Goal: Task Accomplishment & Management: Manage account settings

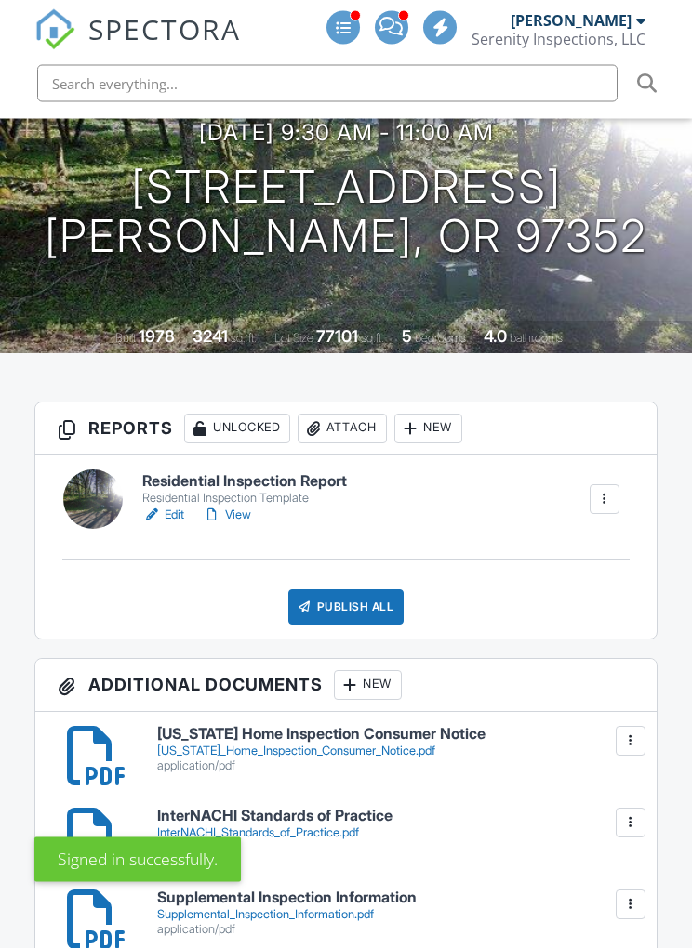
scroll to position [337, 0]
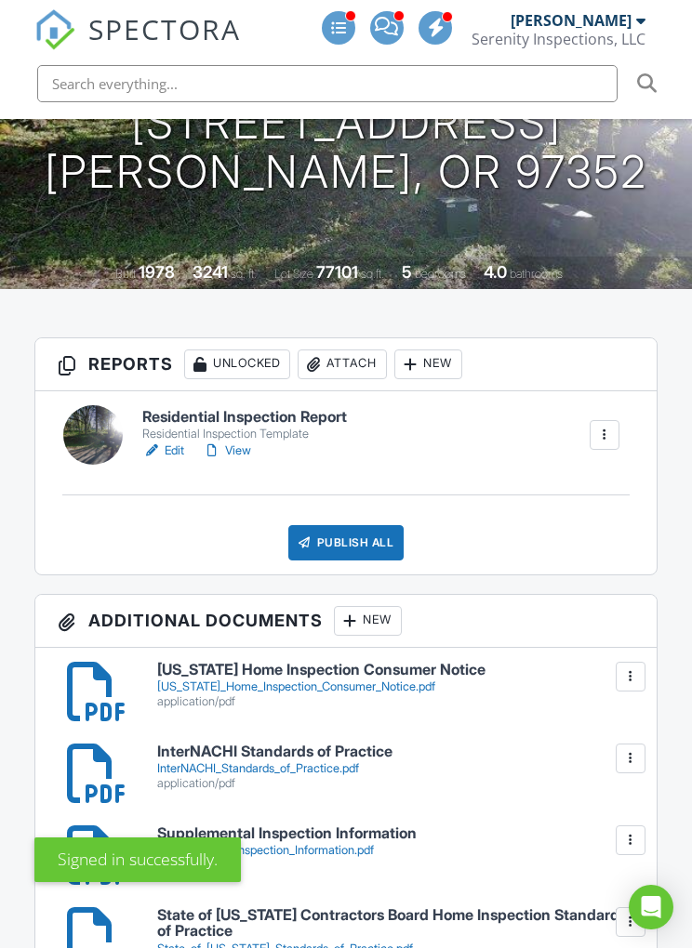
click at [436, 363] on div "New" at bounding box center [428, 365] width 68 height 30
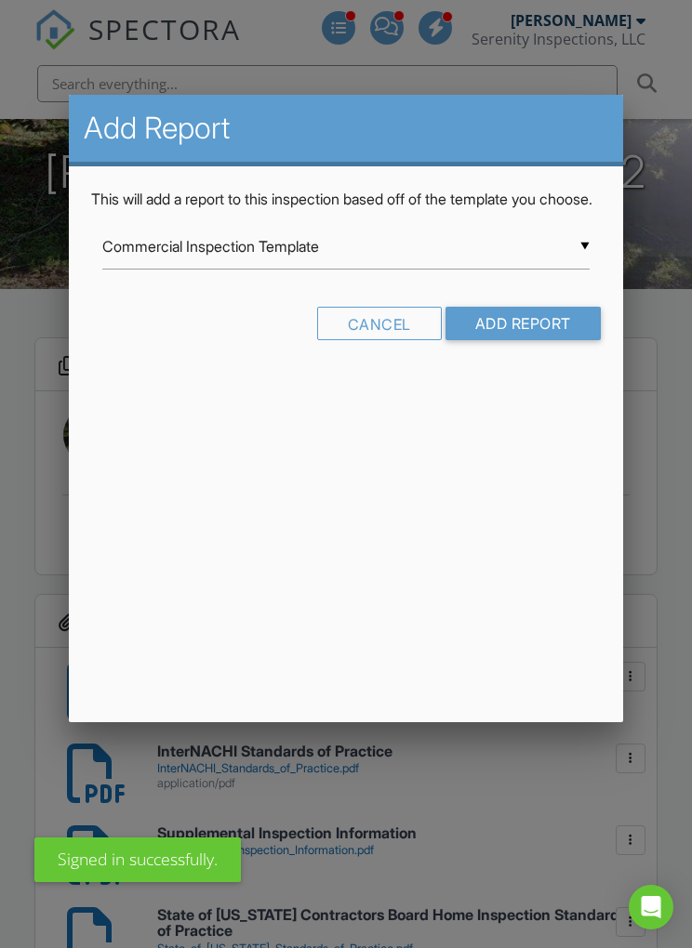
click at [500, 270] on input "Commercial Inspection Template" at bounding box center [345, 247] width 486 height 46
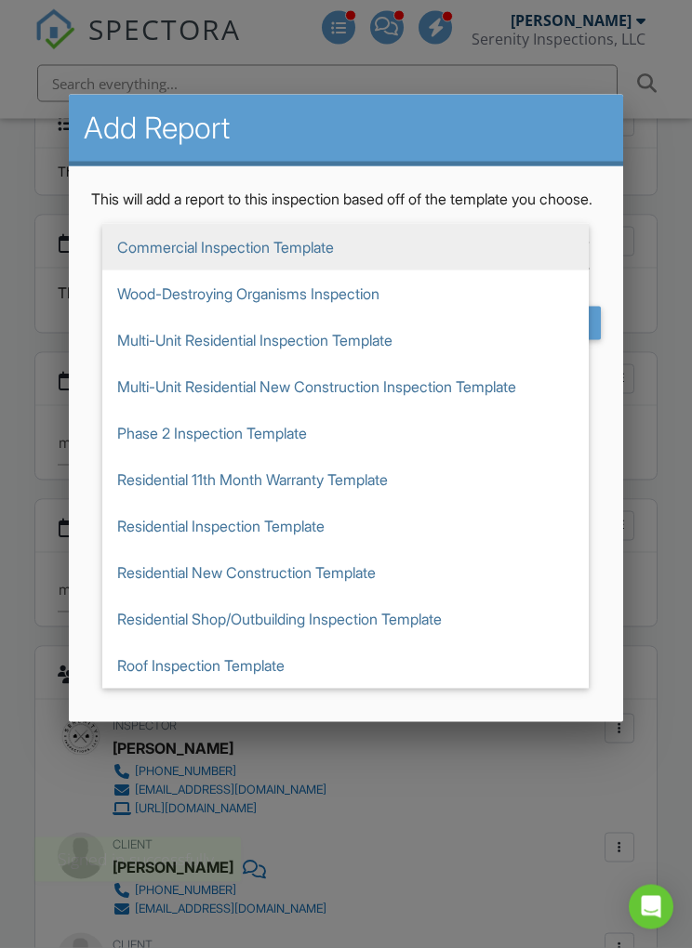
scroll to position [2080, 0]
click at [258, 689] on span "Roof Inspection Template" at bounding box center [345, 665] width 486 height 46
type input "Roof Inspection Template"
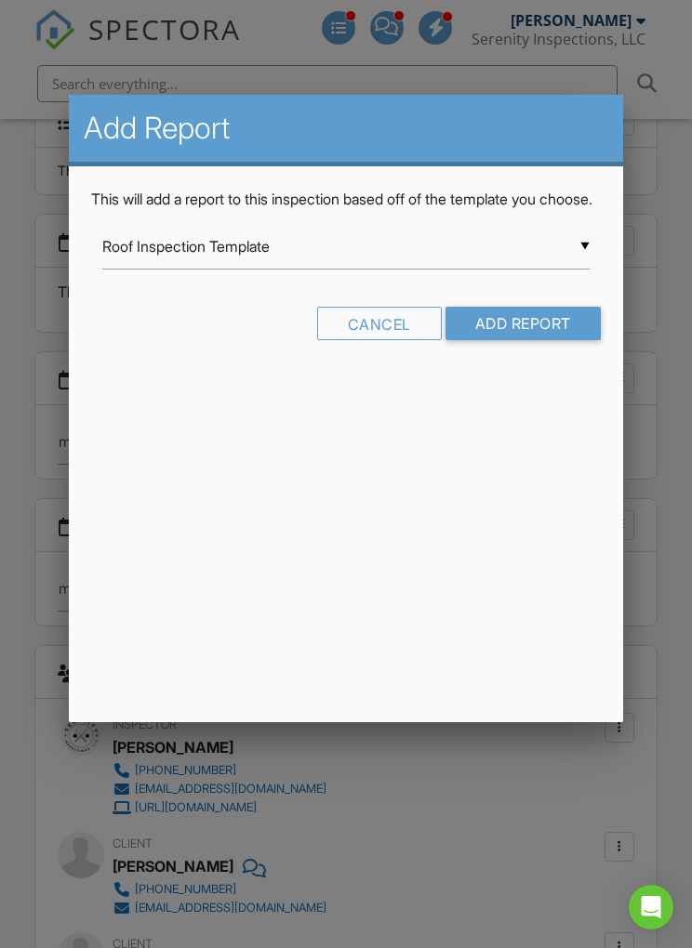
click at [553, 340] on input "Add Report" at bounding box center [522, 323] width 155 height 33
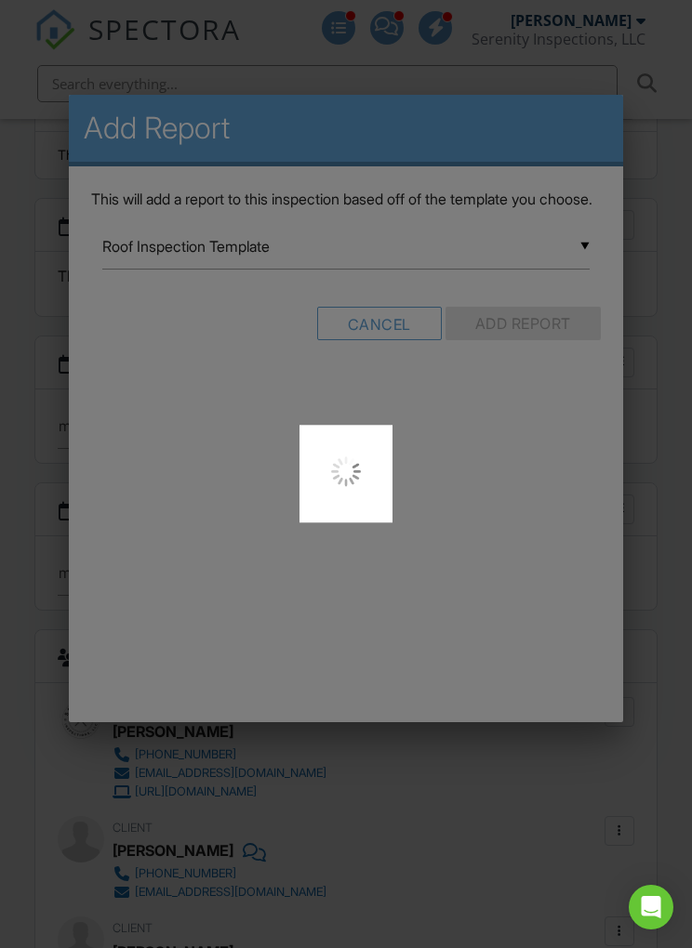
click at [554, 353] on div at bounding box center [346, 474] width 692 height 948
click at [567, 352] on div at bounding box center [346, 474] width 692 height 948
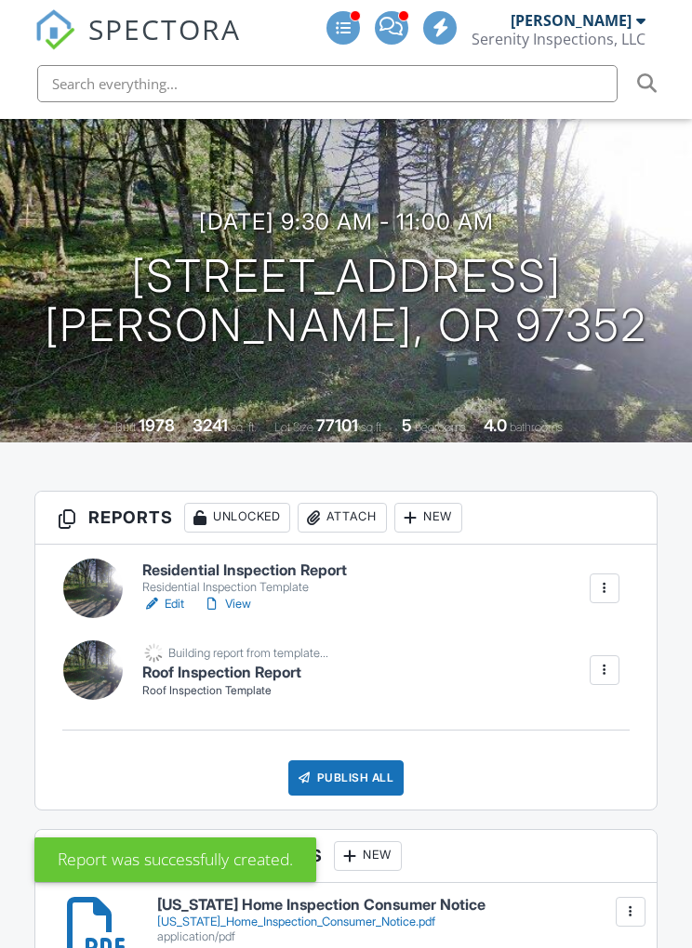
scroll to position [324, 0]
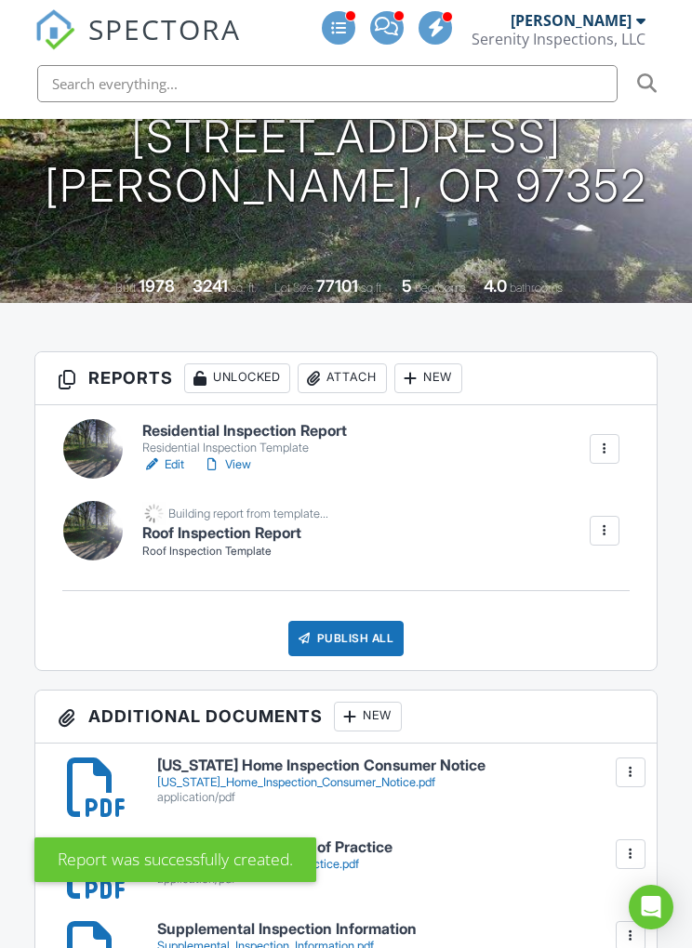
click at [613, 437] on div at bounding box center [604, 449] width 30 height 30
click at [554, 593] on div "Delete" at bounding box center [549, 597] width 39 height 20
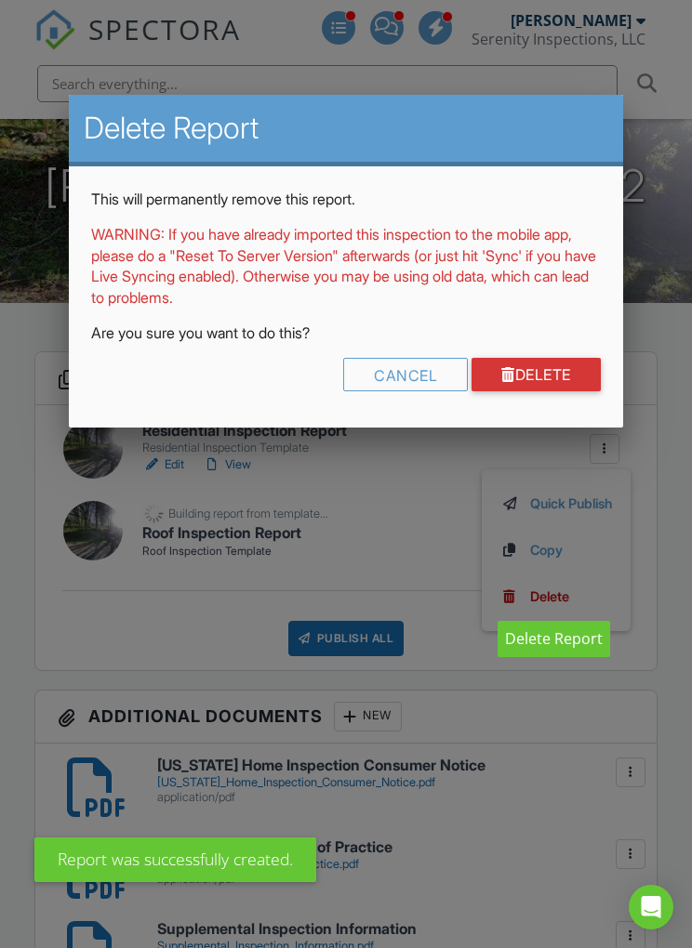
click at [564, 375] on link "Delete" at bounding box center [535, 374] width 129 height 33
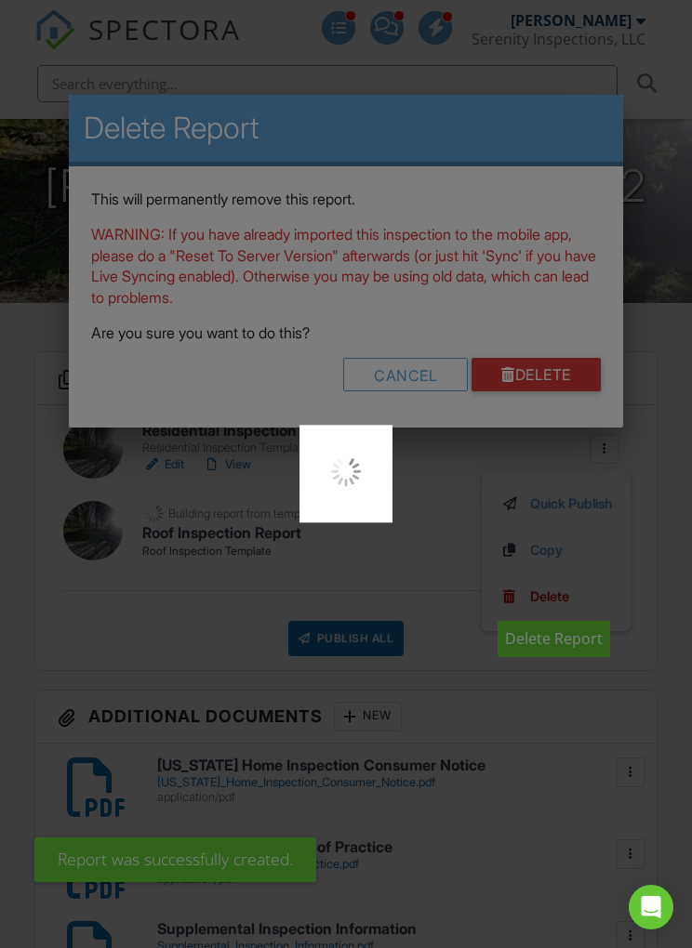
click at [563, 377] on div at bounding box center [346, 474] width 692 height 948
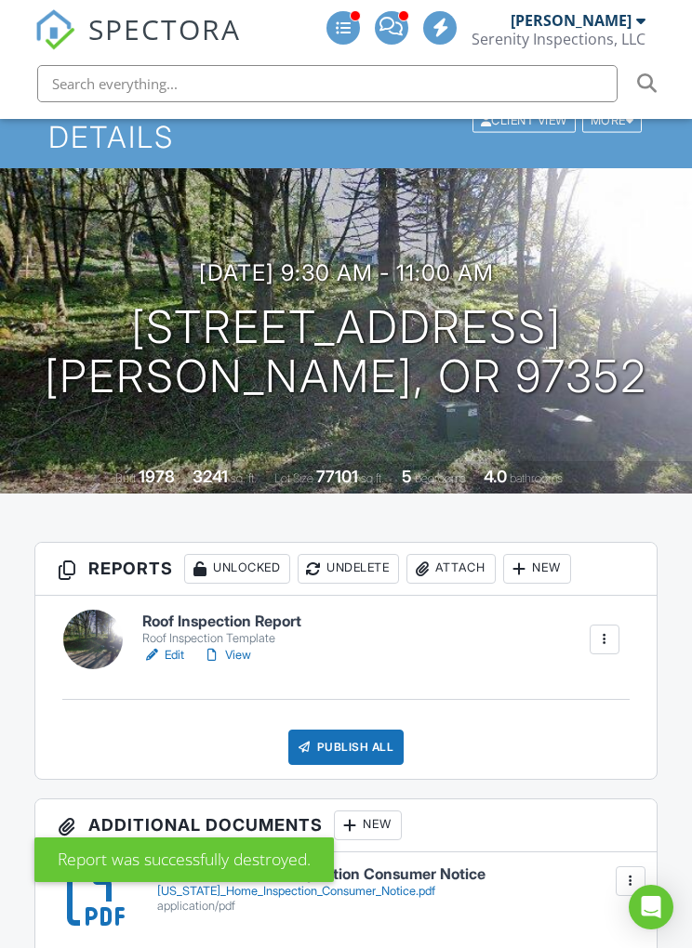
scroll to position [365, 0]
